Goal: Find specific page/section: Find specific page/section

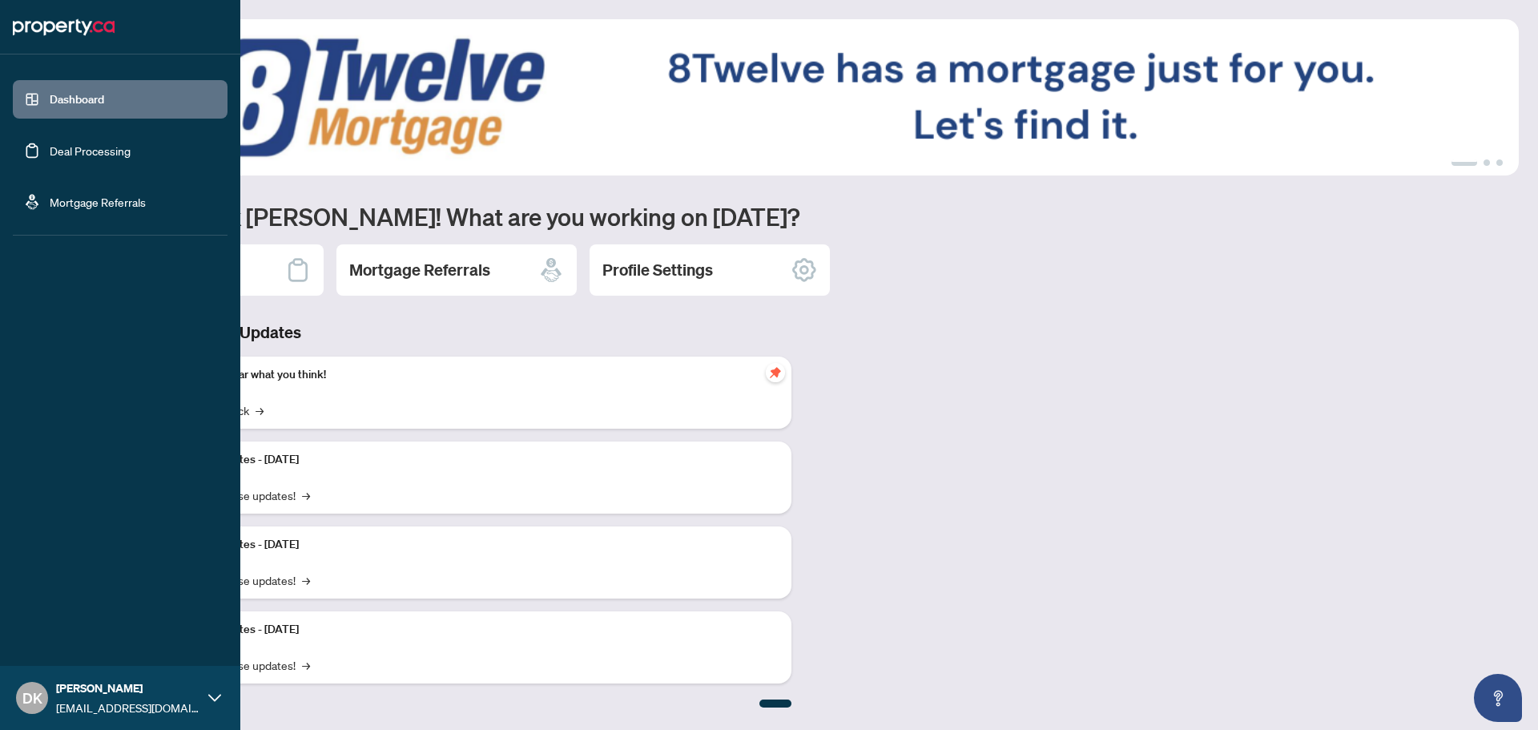
click at [73, 93] on link "Dashboard" at bounding box center [77, 99] width 54 height 14
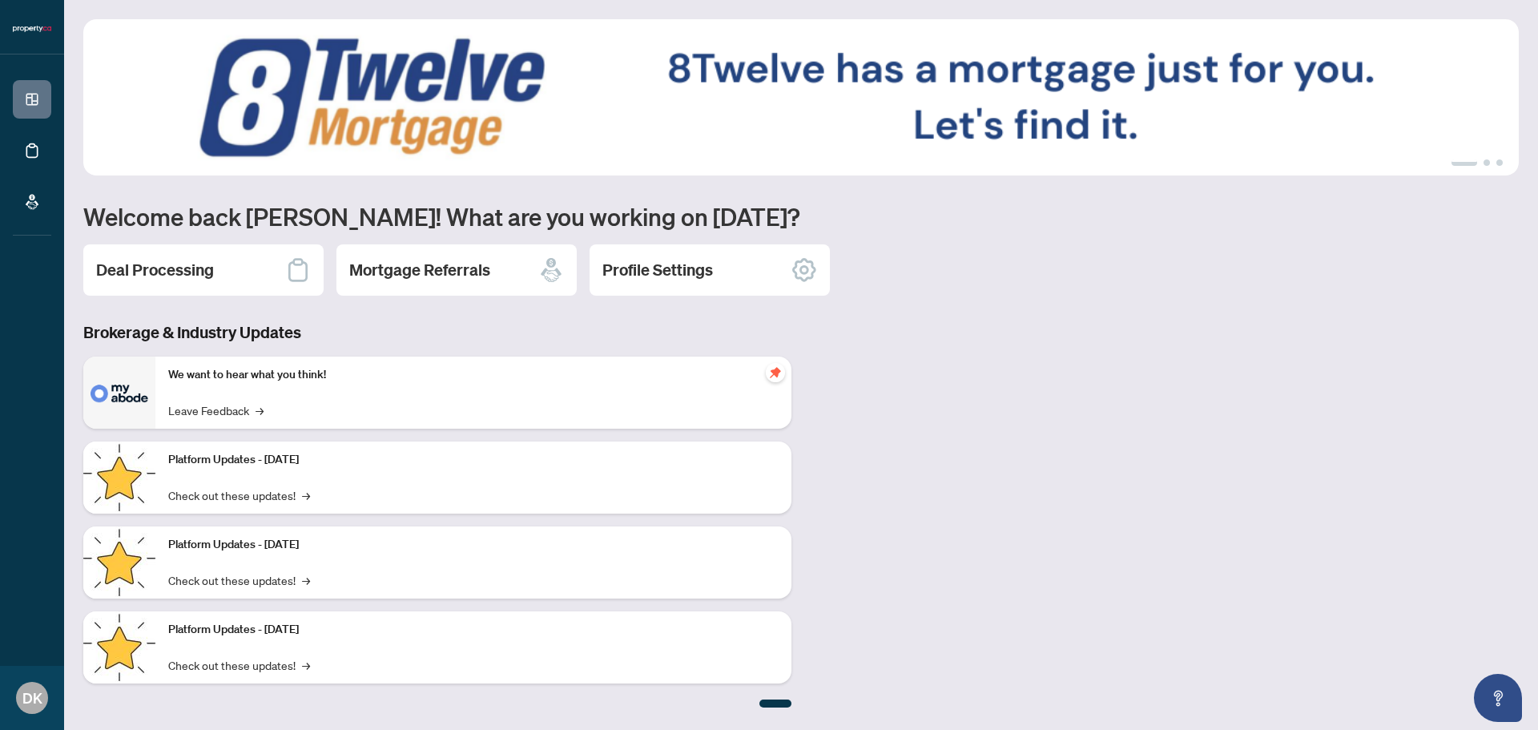
drag, startPoint x: 175, startPoint y: 255, endPoint x: 218, endPoint y: 268, distance: 44.6
click at [175, 255] on div "Deal Processing" at bounding box center [203, 269] width 240 height 51
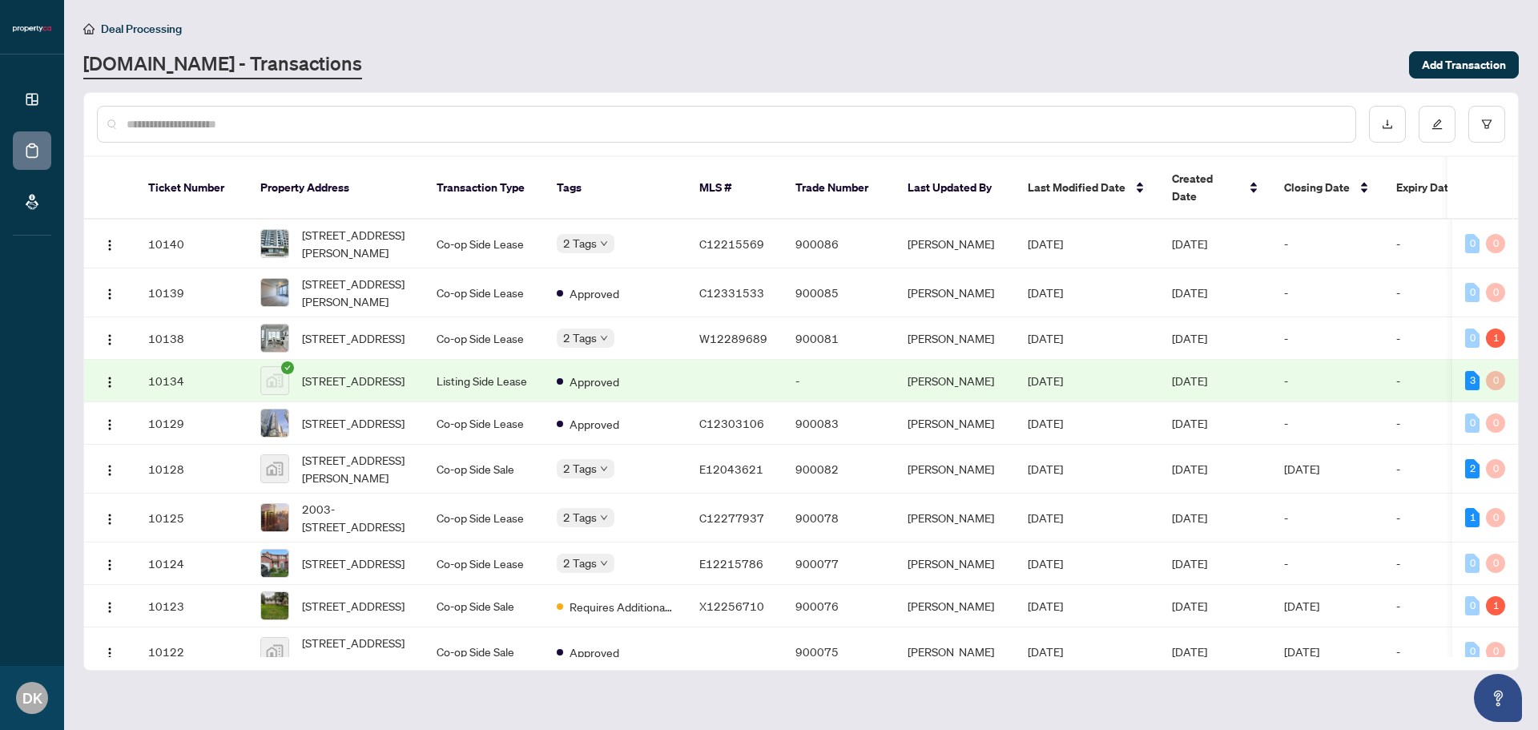
click at [298, 117] on input "text" at bounding box center [735, 124] width 1216 height 18
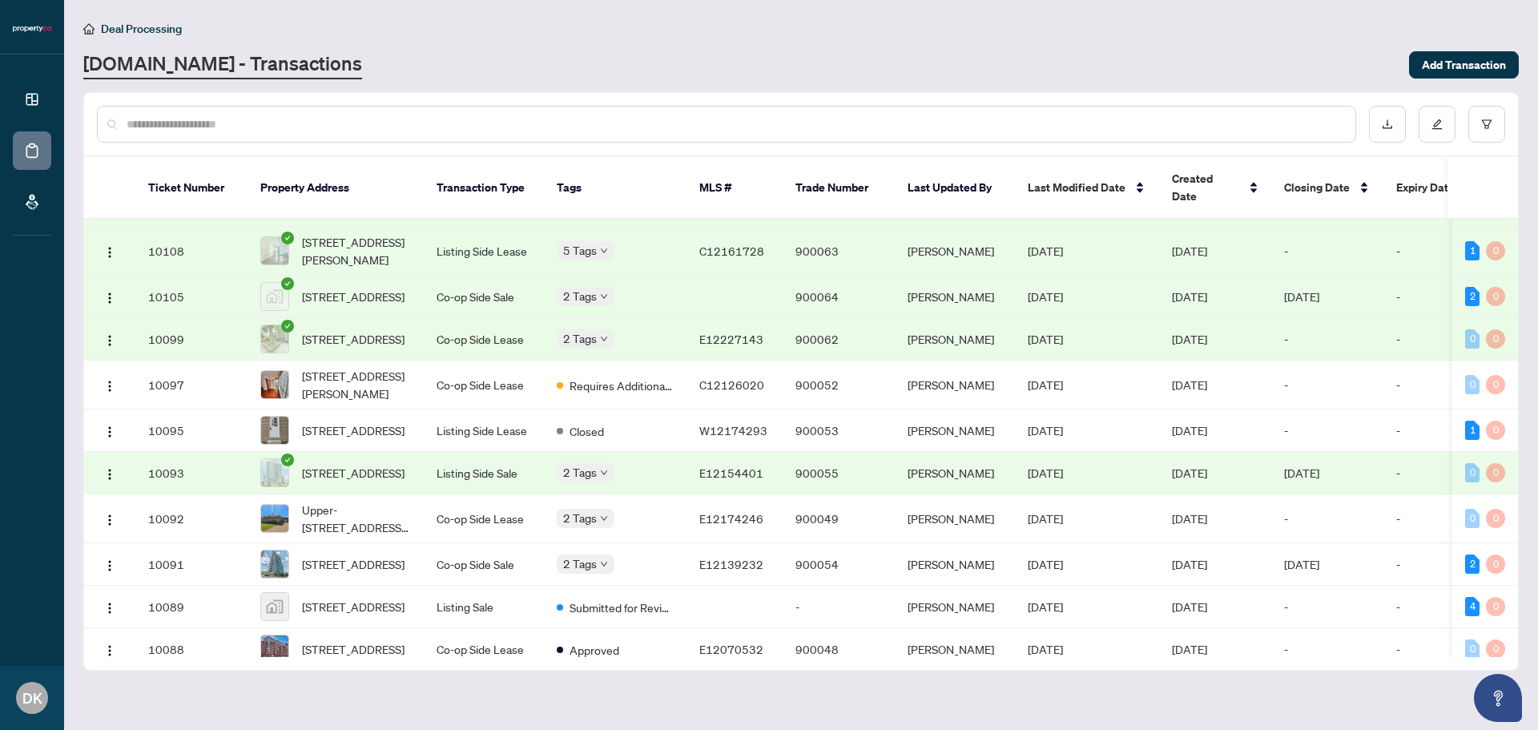
scroll to position [667, 0]
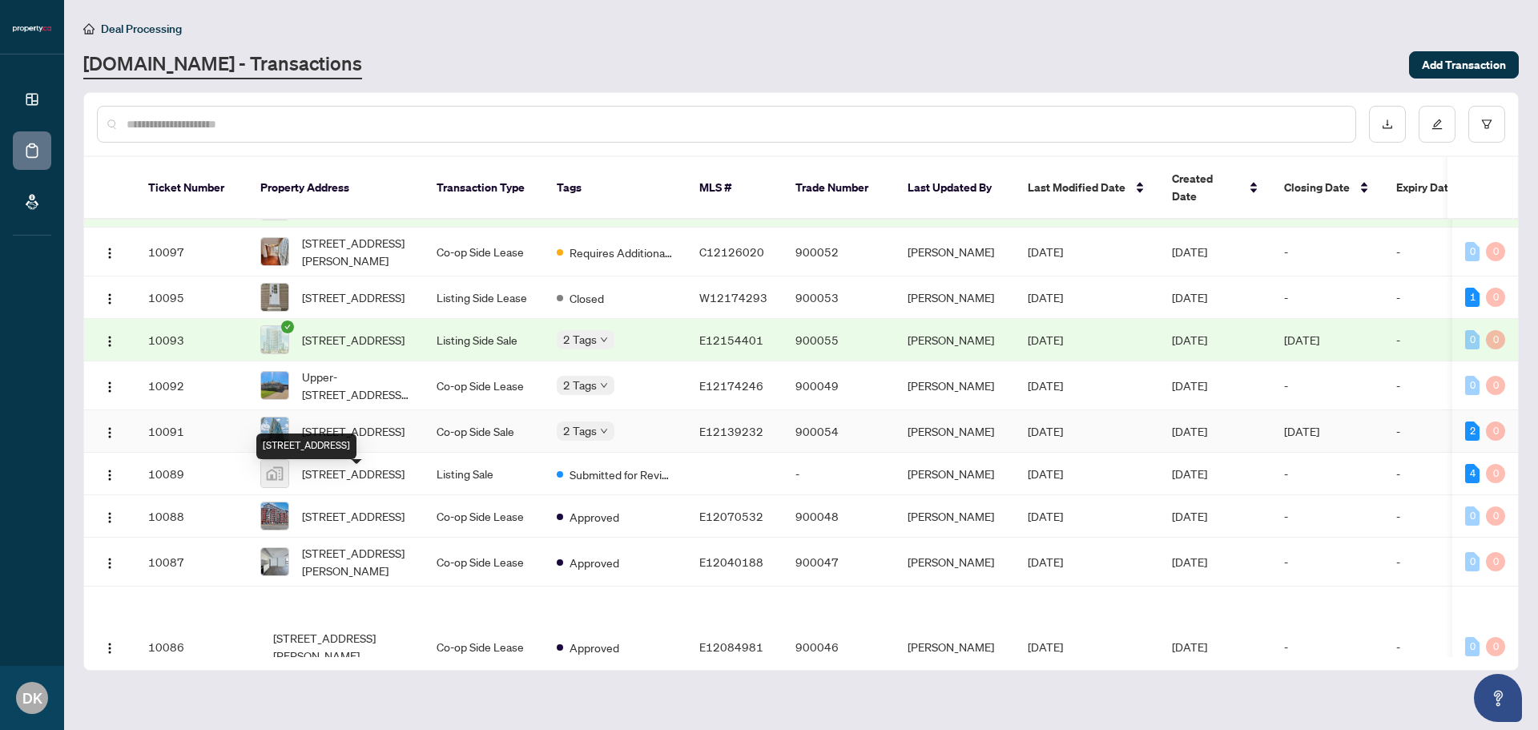
click at [369, 440] on span "[STREET_ADDRESS]" at bounding box center [353, 431] width 103 height 18
